Goal: Information Seeking & Learning: Learn about a topic

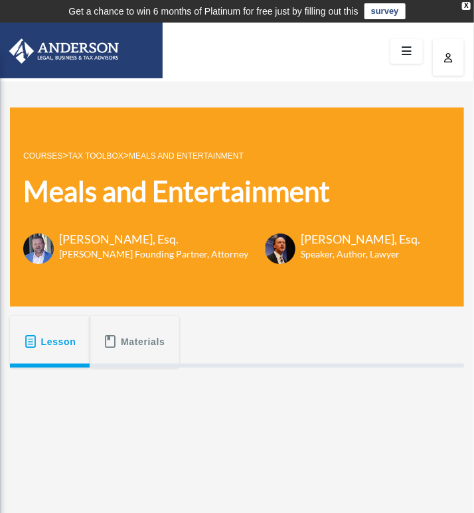
click at [108, 156] on link "Tax Toolbox" at bounding box center [95, 155] width 55 height 9
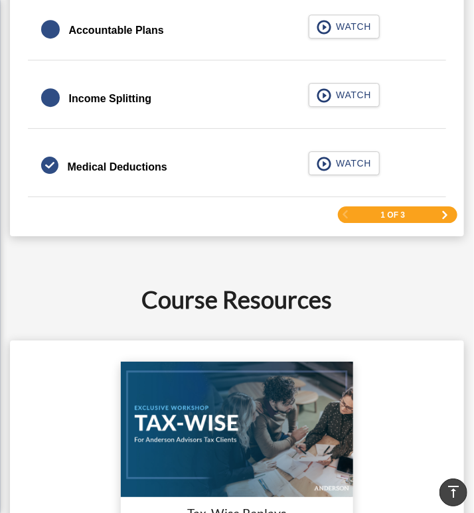
scroll to position [2038, 0]
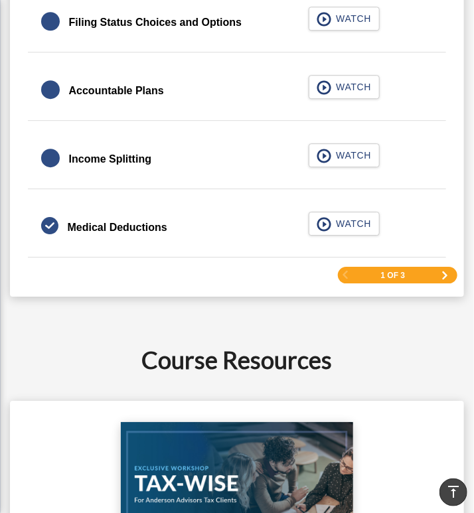
click at [446, 272] on span "Next Page" at bounding box center [446, 276] width 8 height 8
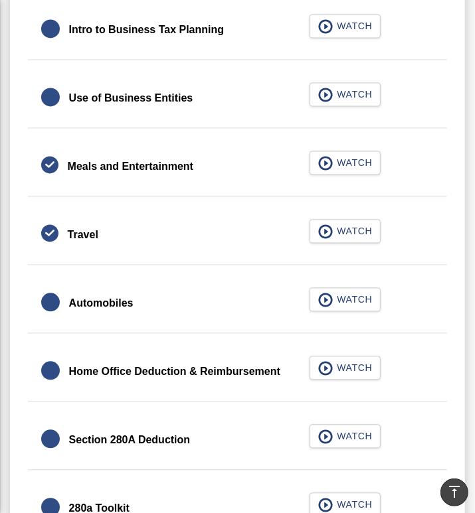
scroll to position [1248, 0]
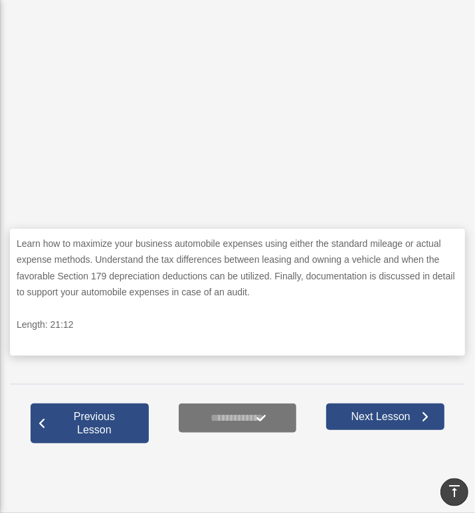
scroll to position [420, 0]
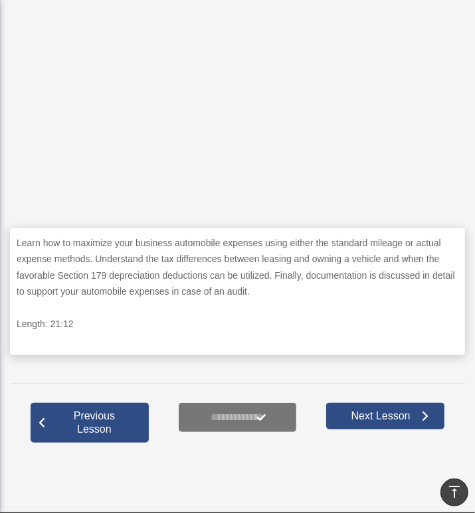
click at [280, 253] on p "Learn how to maximize your business automobile expenses using either the standa…" at bounding box center [238, 267] width 442 height 65
click at [206, 262] on p "Learn how to maximize your business automobile expenses using either the standa…" at bounding box center [238, 267] width 442 height 65
click at [355, 265] on p "Learn how to maximize your business automobile expenses using either the standa…" at bounding box center [238, 267] width 442 height 65
click at [209, 258] on p "Learn how to maximize your business automobile expenses using either the standa…" at bounding box center [238, 267] width 442 height 65
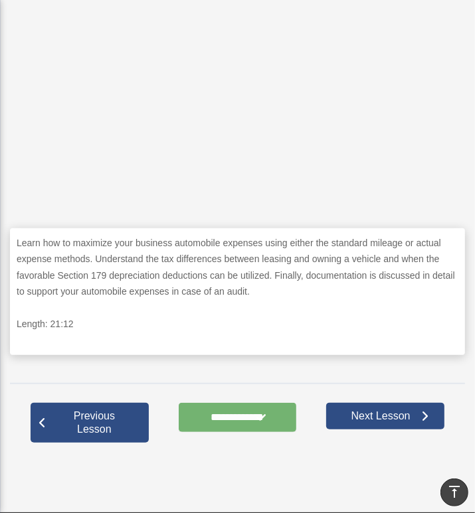
click at [235, 418] on input "**********" at bounding box center [238, 417] width 118 height 29
